Goal: Task Accomplishment & Management: Manage account settings

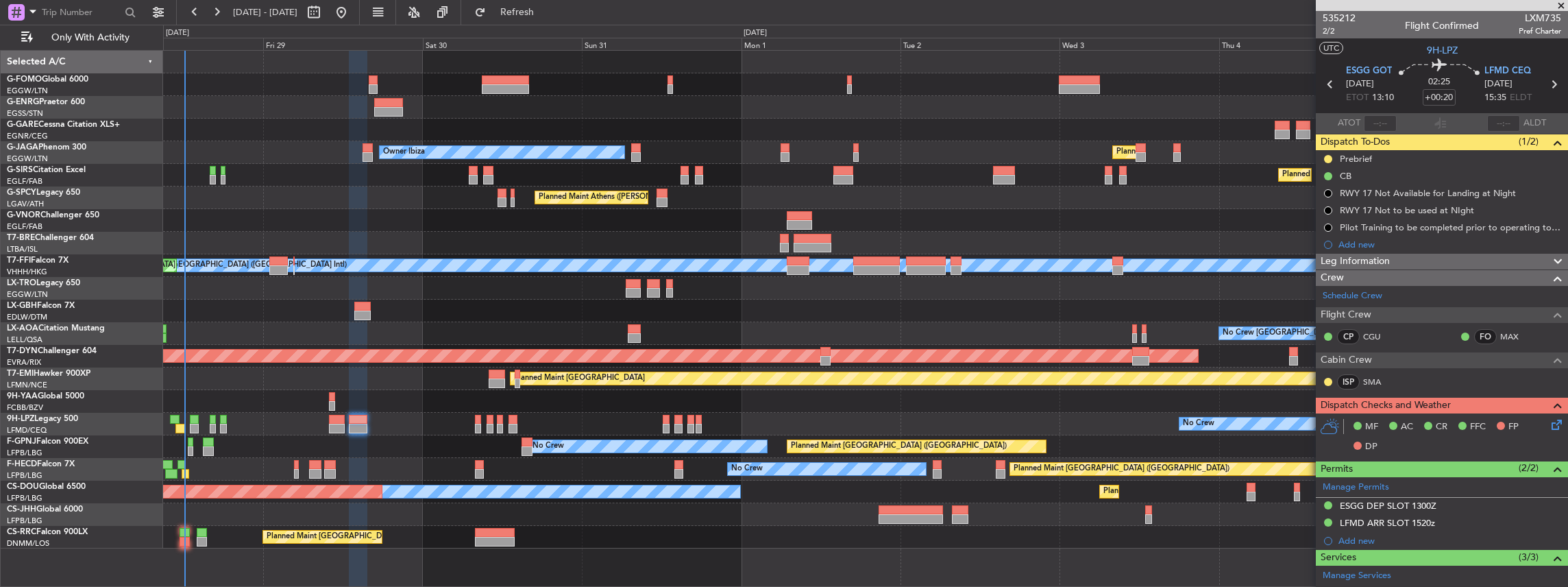
scroll to position [231, 0]
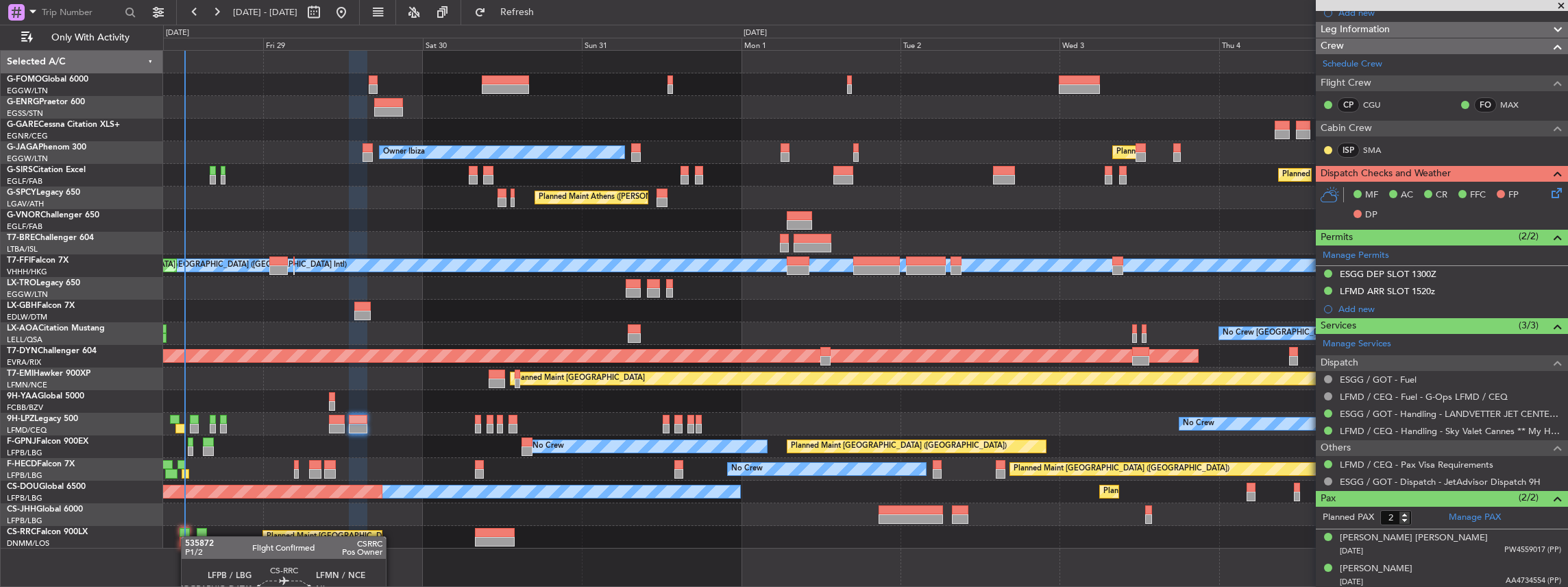
click at [187, 536] on div "Planned Maint [GEOGRAPHIC_DATA] ([GEOGRAPHIC_DATA]) Planned Maint [GEOGRAPHIC_D…" at bounding box center [866, 536] width 1405 height 22
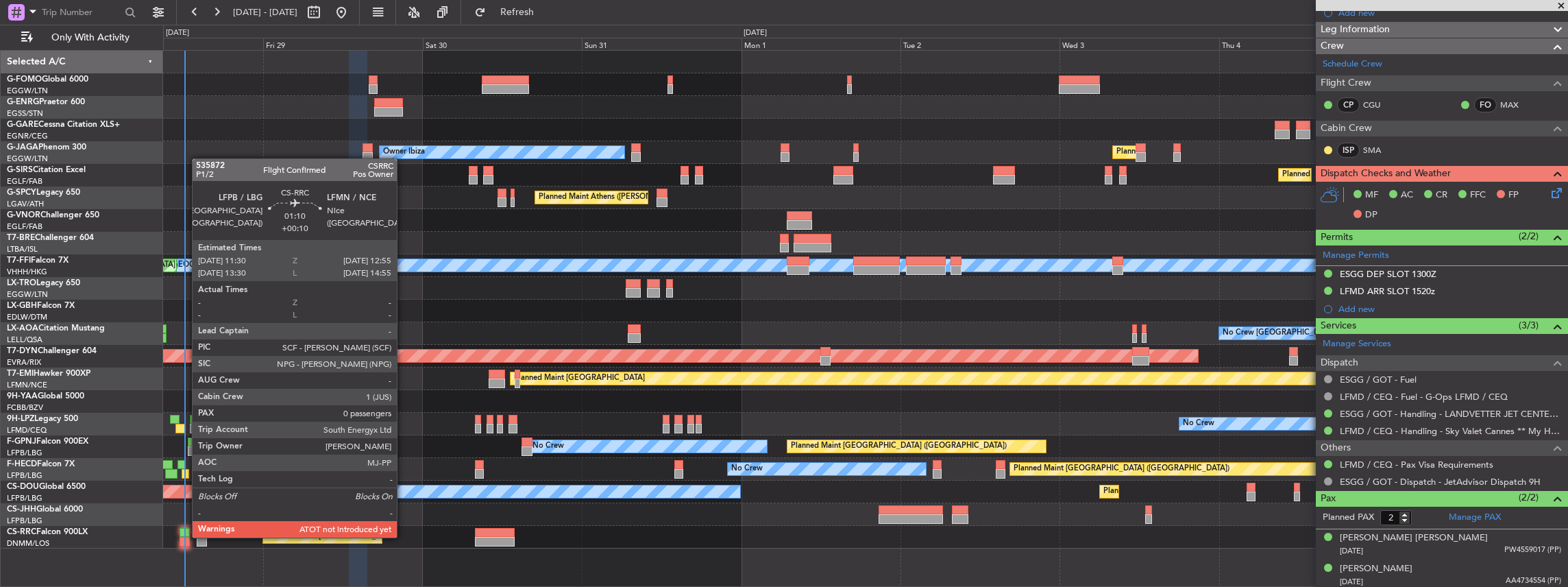
click at [185, 536] on div at bounding box center [185, 541] width 10 height 10
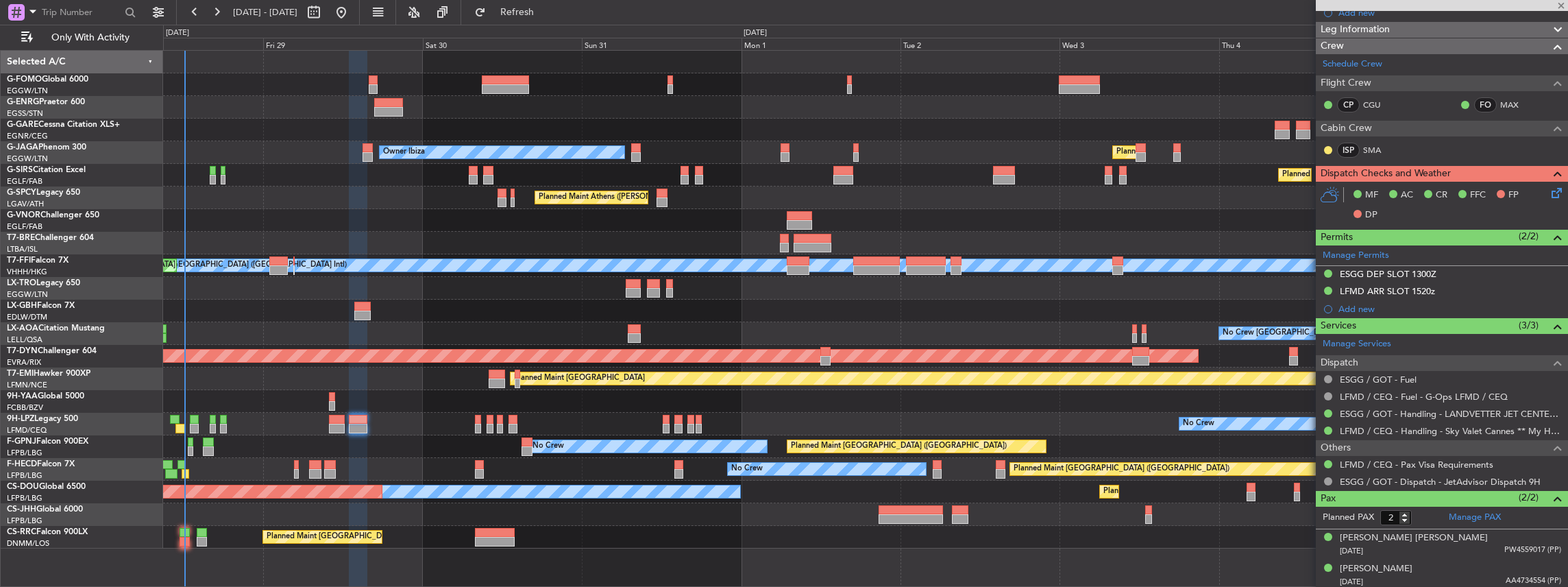
type input "+00:10"
type input "0"
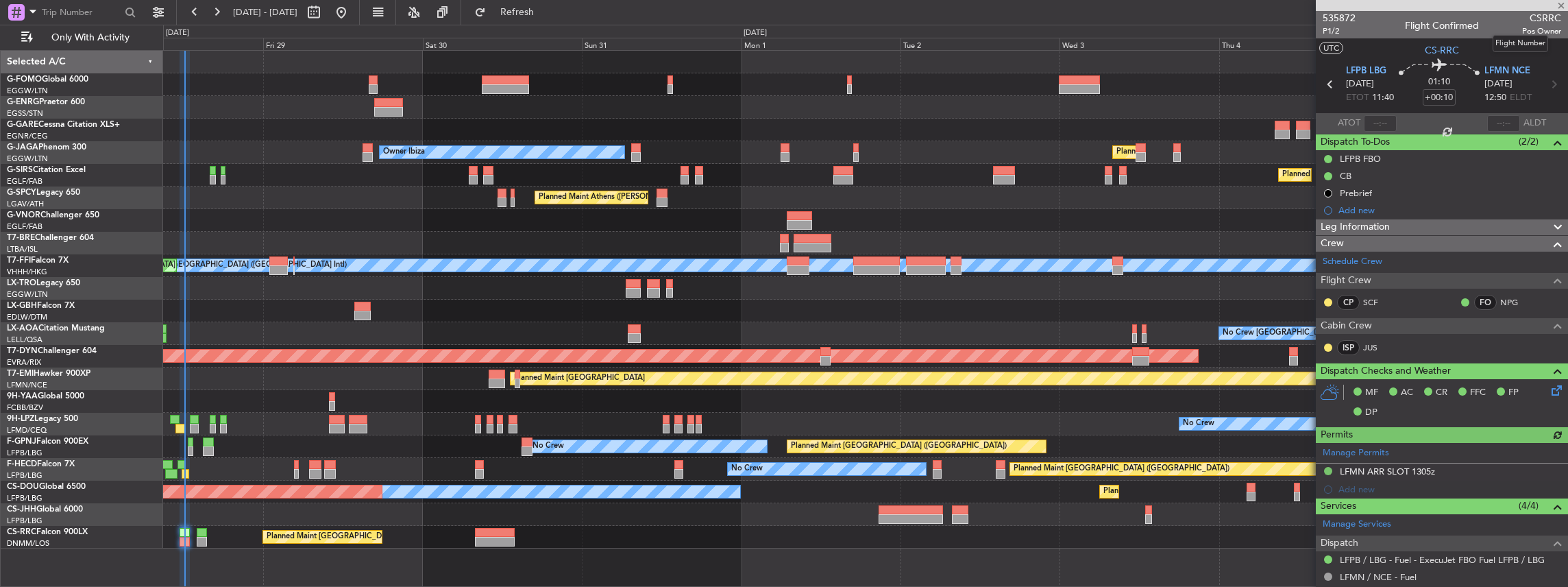
click at [1528, 17] on span "CSRRC" at bounding box center [1541, 17] width 39 height 15
copy span "CSRRC"
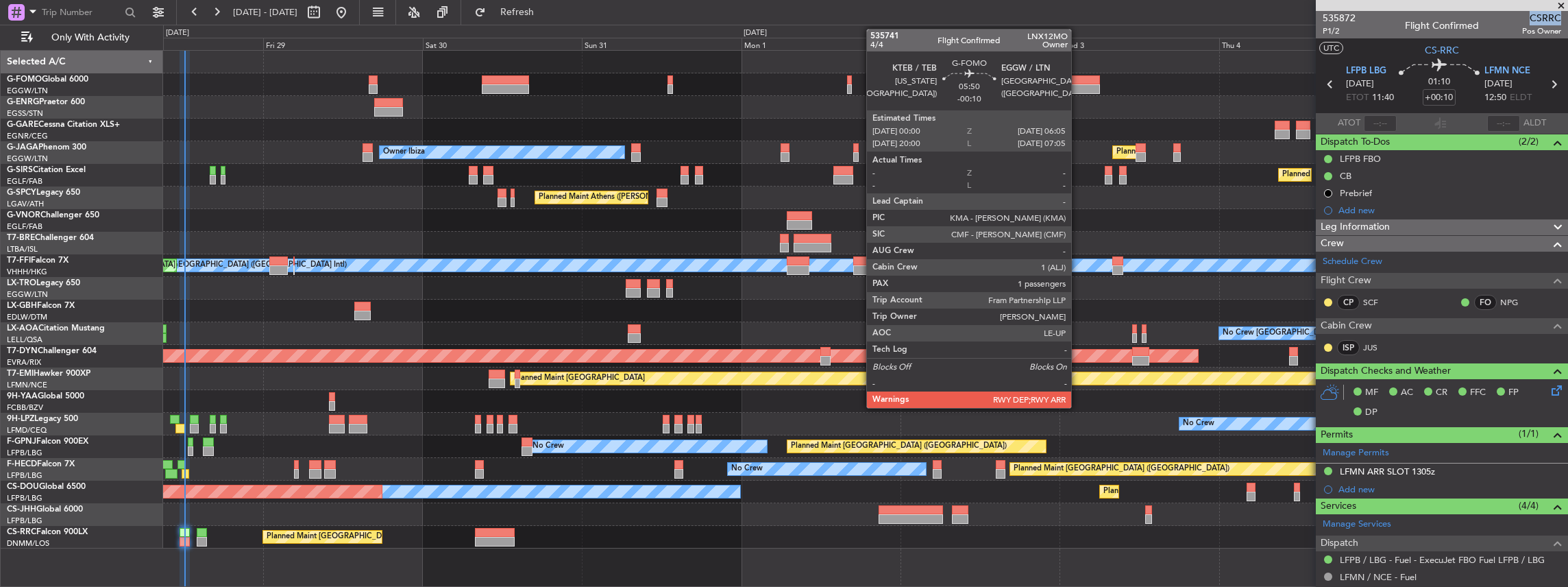
click at [1080, 85] on div at bounding box center [1079, 89] width 41 height 10
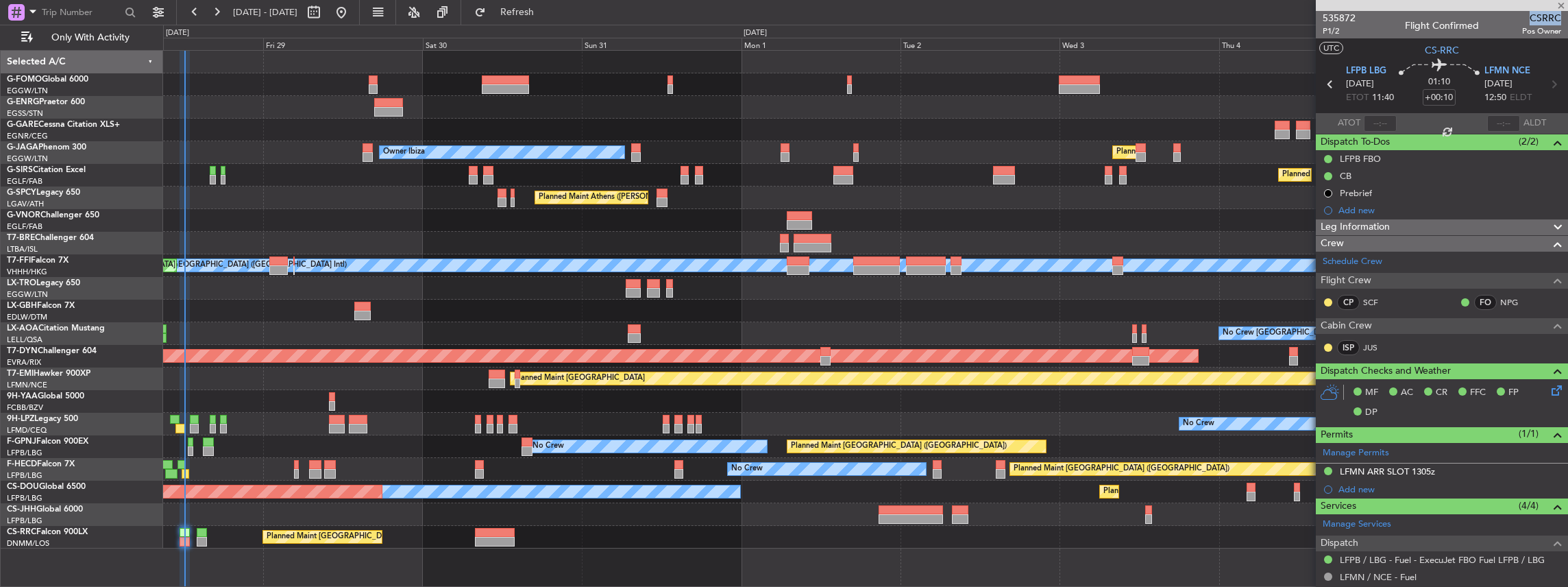
type input "-00:10"
type input "1"
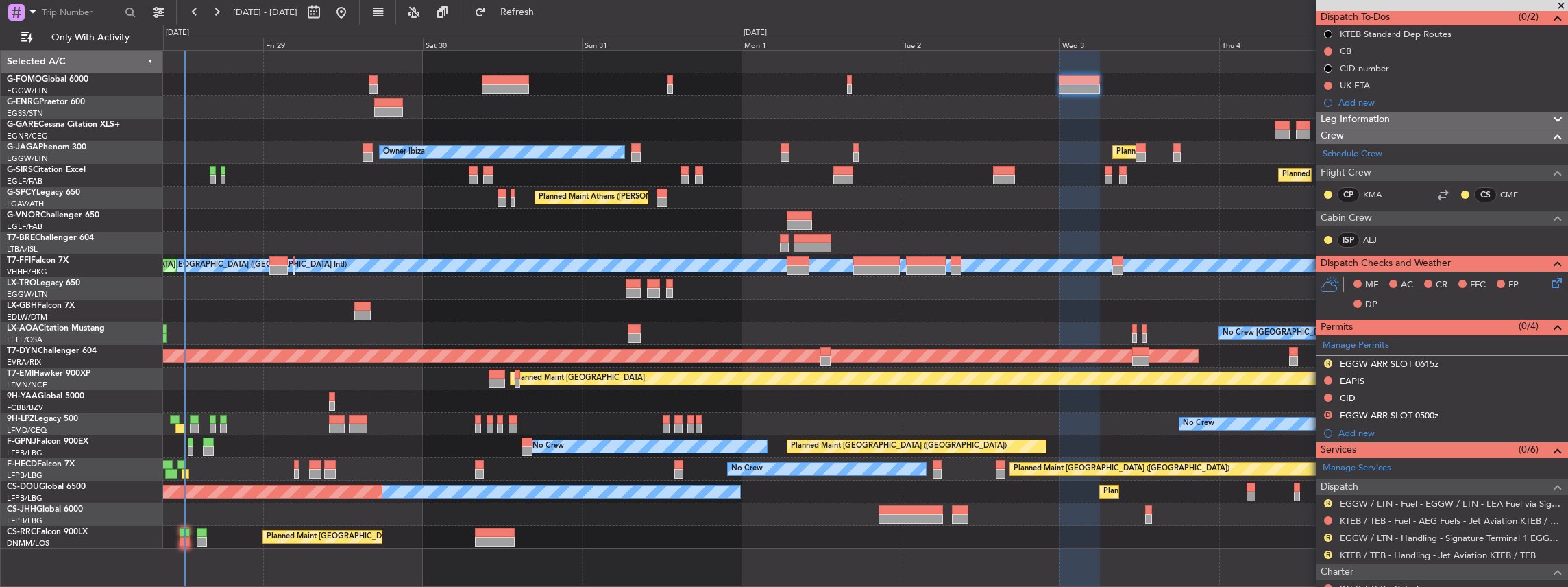
scroll to position [228, 0]
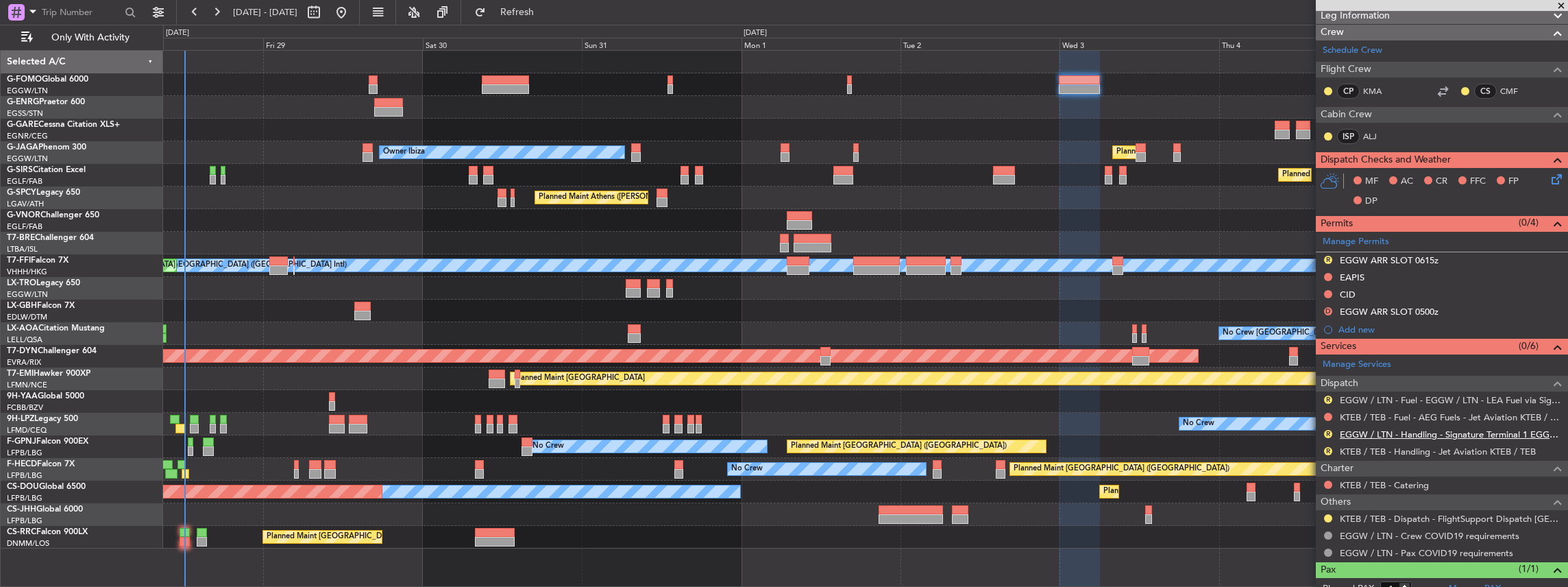
click at [1384, 432] on link "EGGW / LTN - Handling - Signature Terminal 1 EGGW / LTN" at bounding box center [1450, 434] width 222 height 12
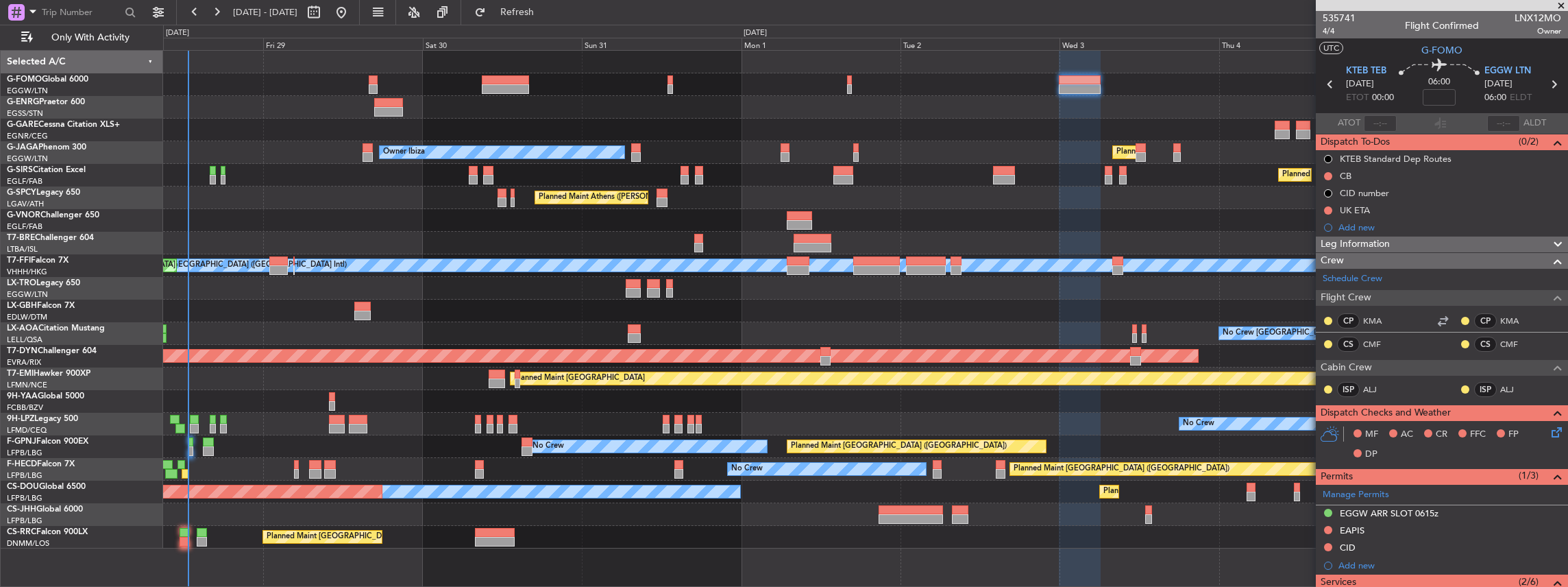
click at [185, 445] on div "No Crew Planned Maint [GEOGRAPHIC_DATA] ([GEOGRAPHIC_DATA]) No Crew No Crew" at bounding box center [866, 446] width 1405 height 22
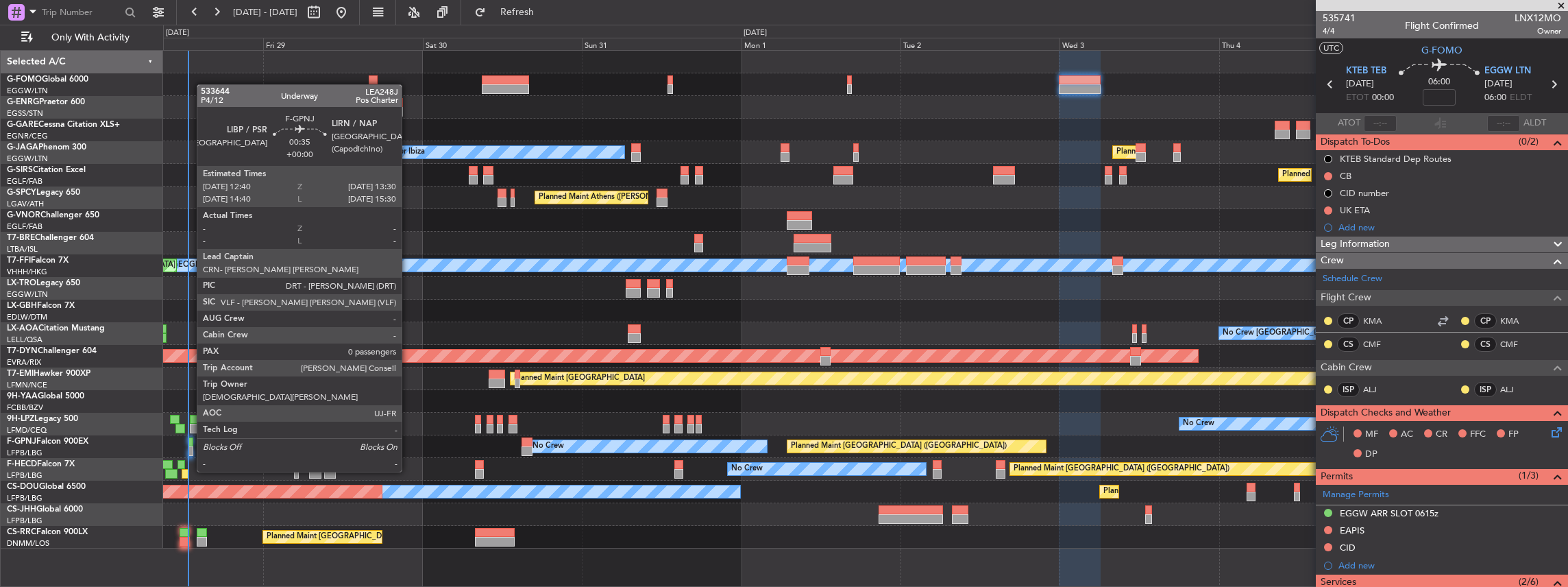
click at [189, 446] on div at bounding box center [190, 451] width 6 height 10
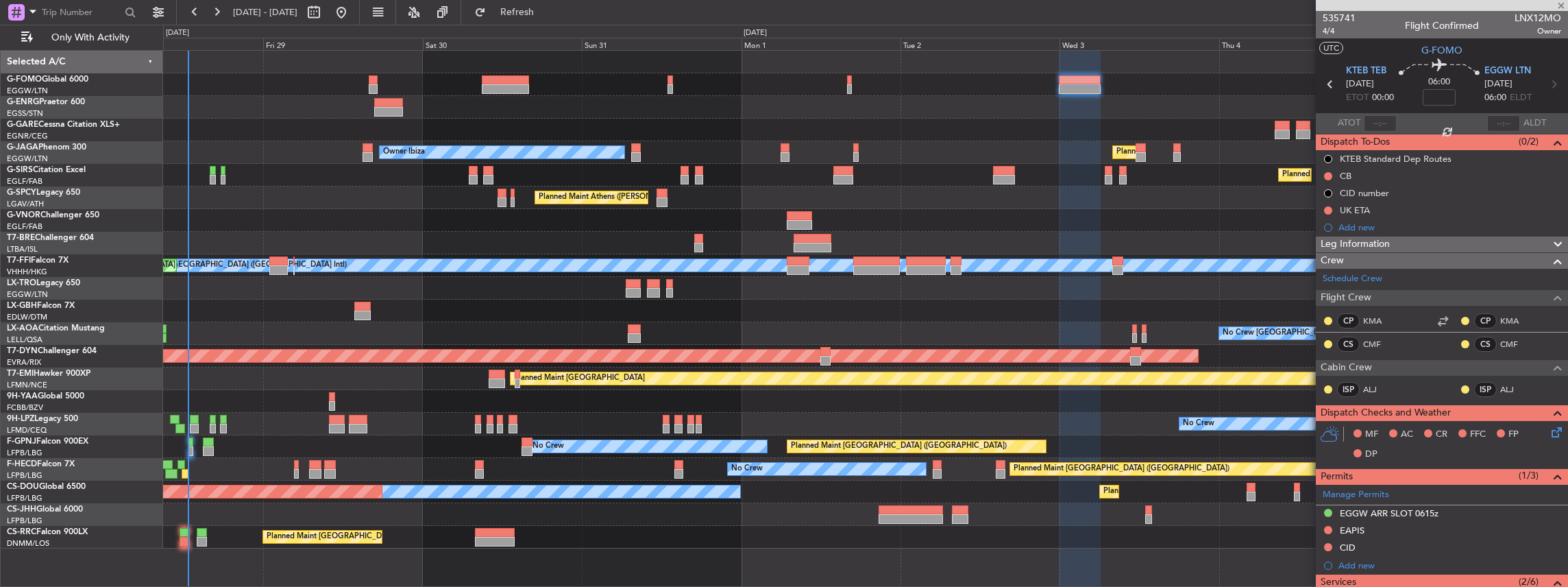
type input "0"
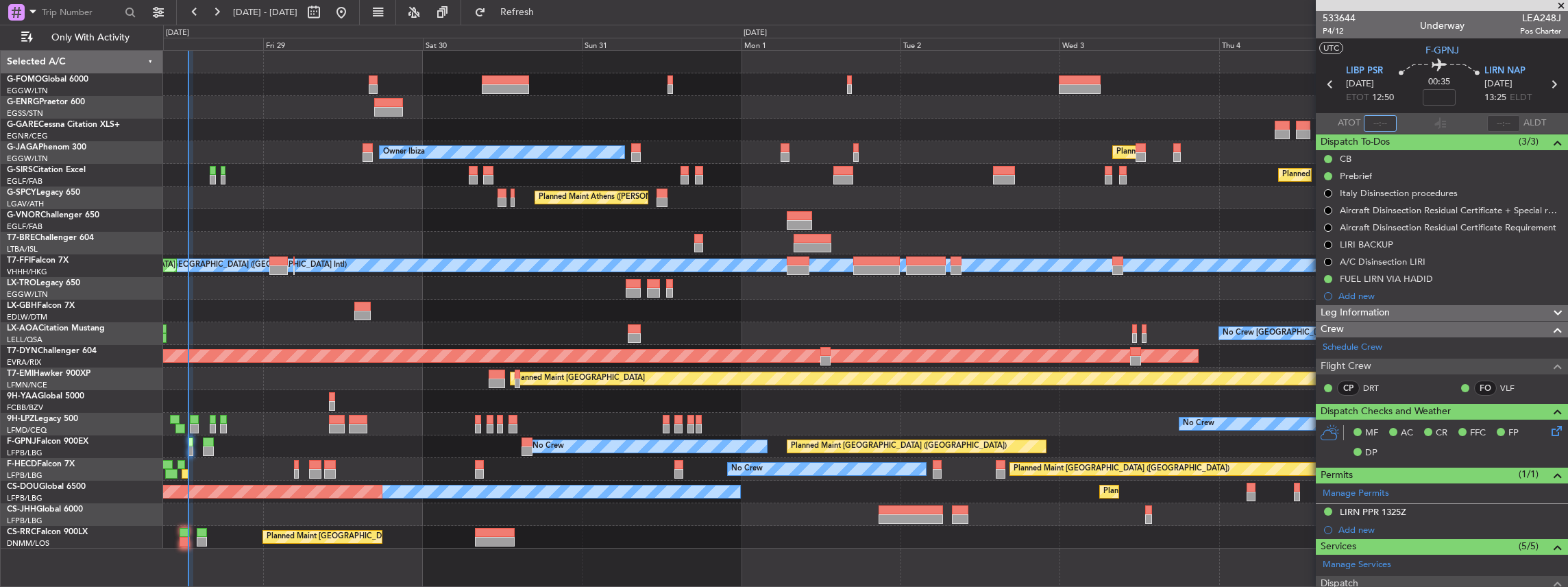
click at [1379, 119] on input "text" at bounding box center [1381, 122] width 33 height 17
click at [1463, 115] on section "ATOT 1239 ALDT" at bounding box center [1442, 122] width 253 height 20
type input "12:39"
